Goal: Transaction & Acquisition: Purchase product/service

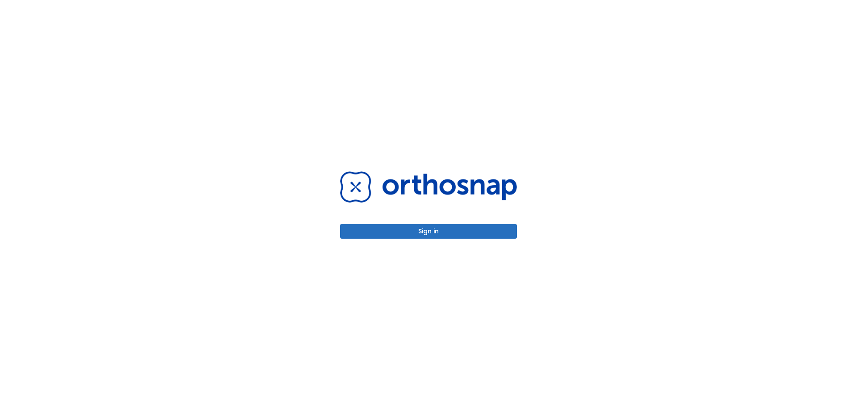
click at [495, 228] on button "Sign in" at bounding box center [428, 231] width 177 height 15
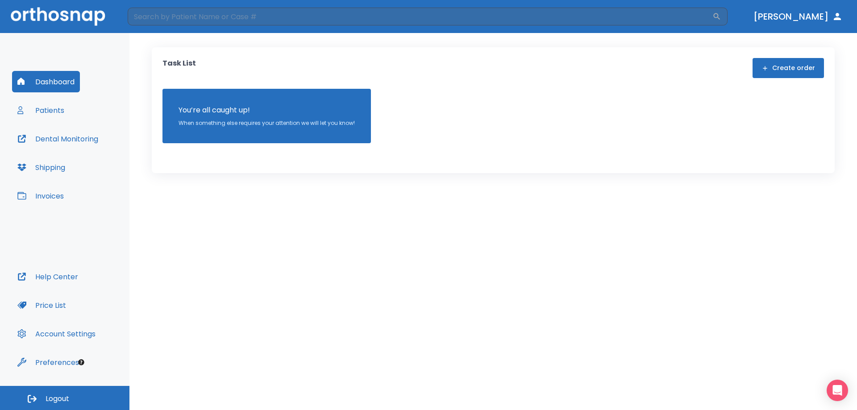
click at [53, 192] on button "Invoices" at bounding box center [40, 195] width 57 height 21
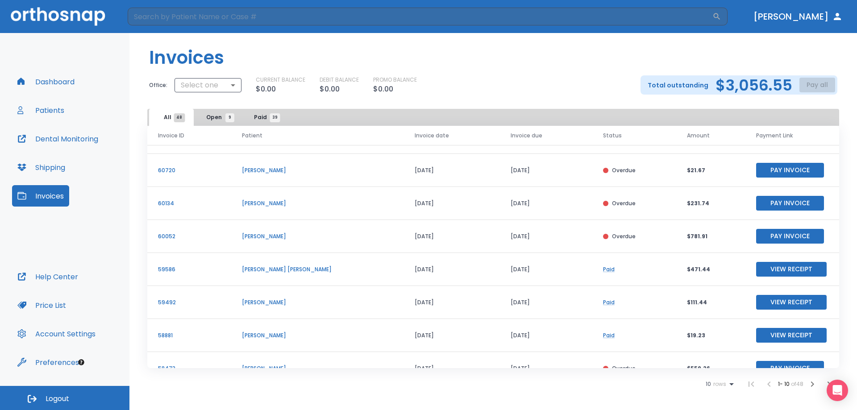
scroll to position [108, 0]
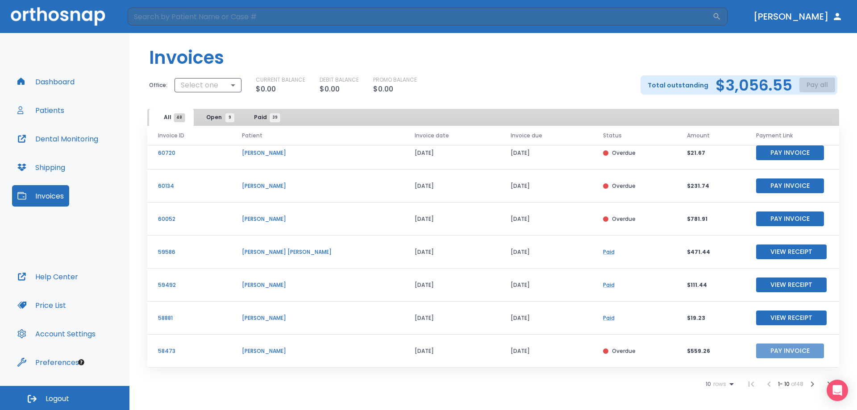
click at [762, 354] on button "Pay Invoice" at bounding box center [790, 351] width 68 height 15
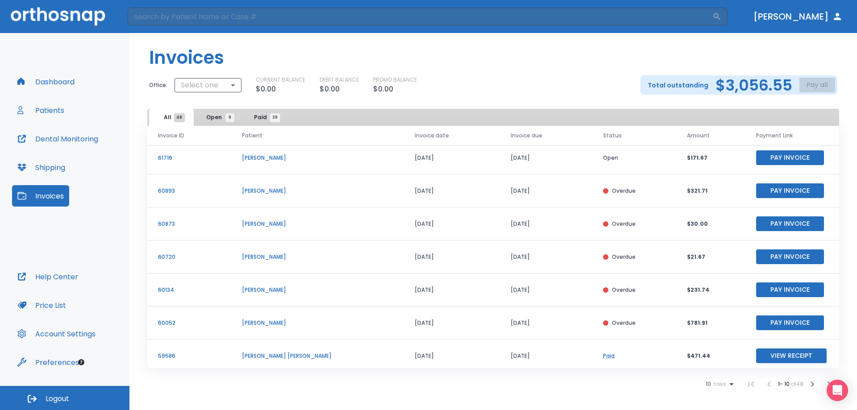
scroll to position [0, 0]
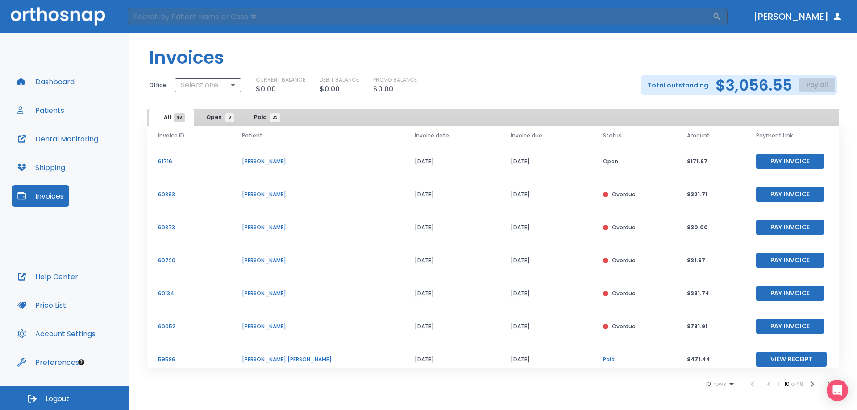
click at [756, 190] on button "Pay Invoice" at bounding box center [790, 194] width 68 height 15
